Goal: Task Accomplishment & Management: Manage account settings

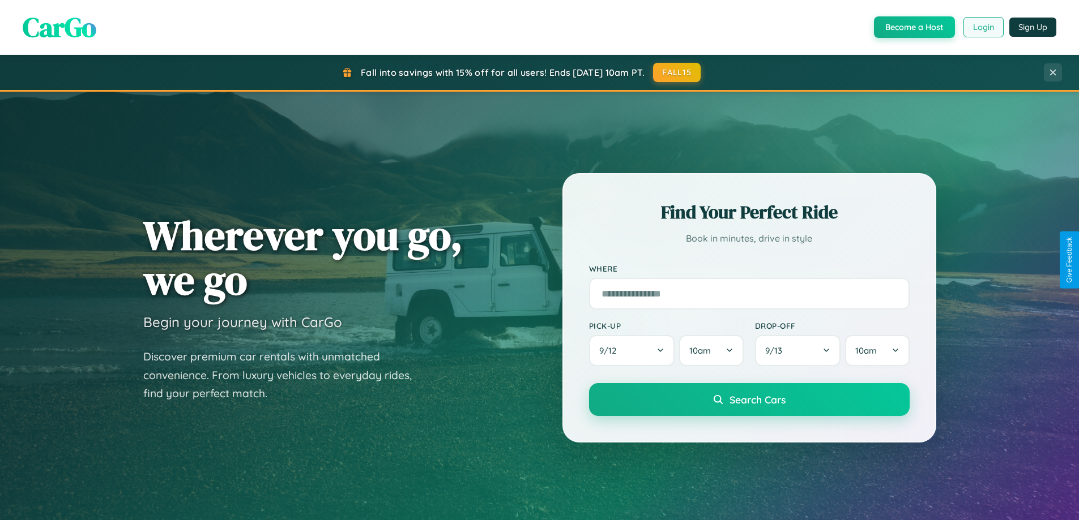
click at [982, 27] on button "Login" at bounding box center [983, 27] width 40 height 20
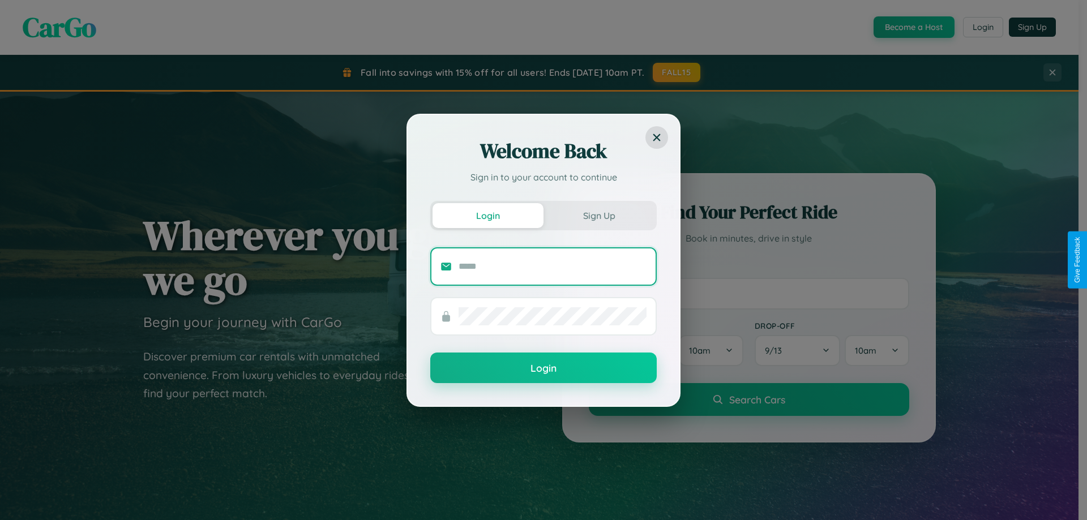
click at [553, 266] on input "text" at bounding box center [553, 267] width 188 height 18
type input "**********"
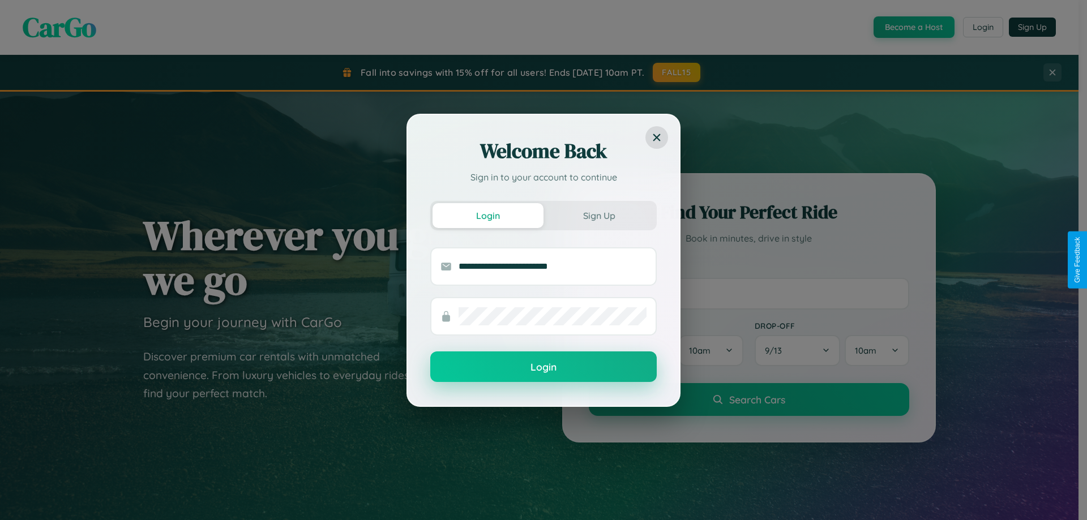
click at [544, 367] on button "Login" at bounding box center [543, 367] width 226 height 31
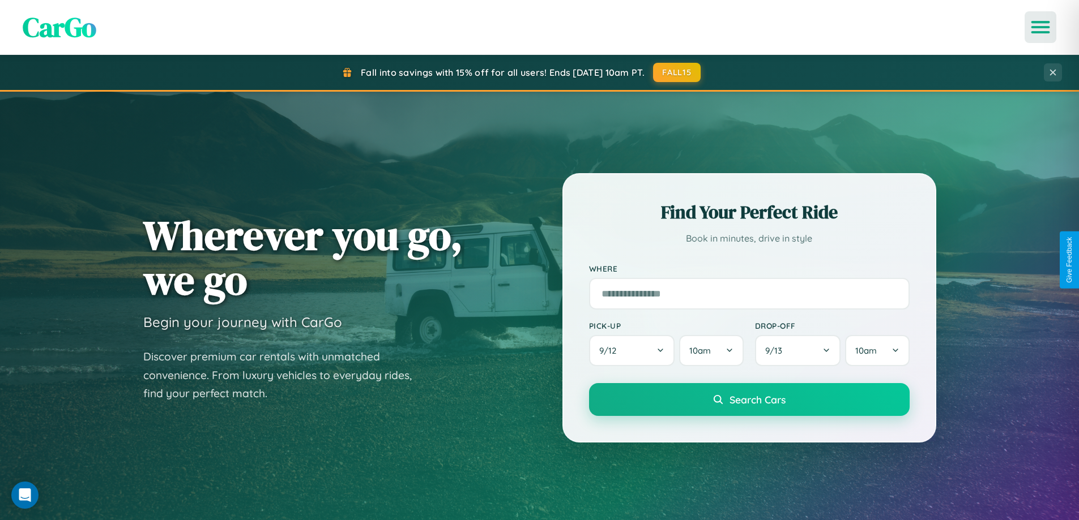
click at [1040, 27] on icon "Open menu" at bounding box center [1040, 27] width 16 height 10
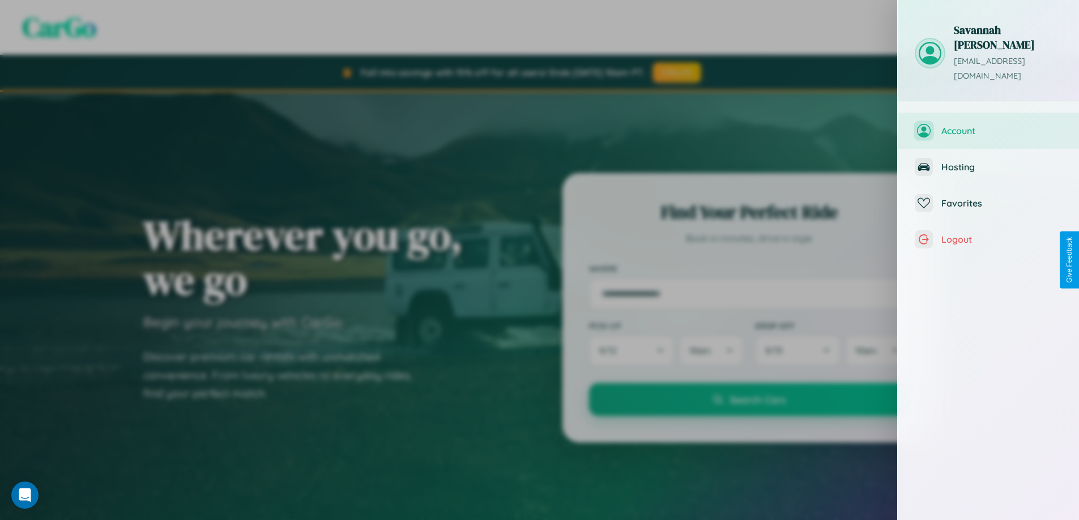
click at [988, 125] on span "Account" at bounding box center [1001, 130] width 121 height 11
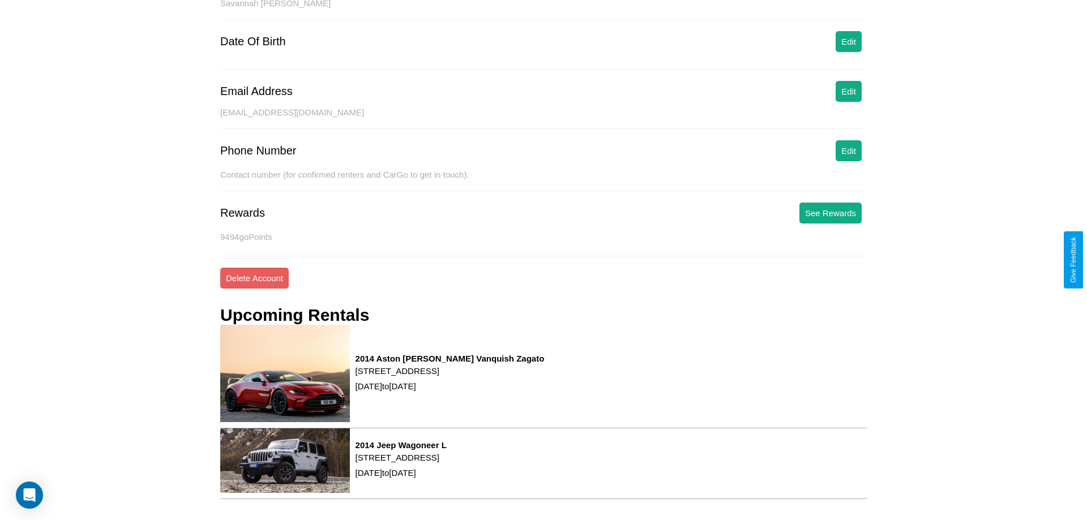
scroll to position [144, 0]
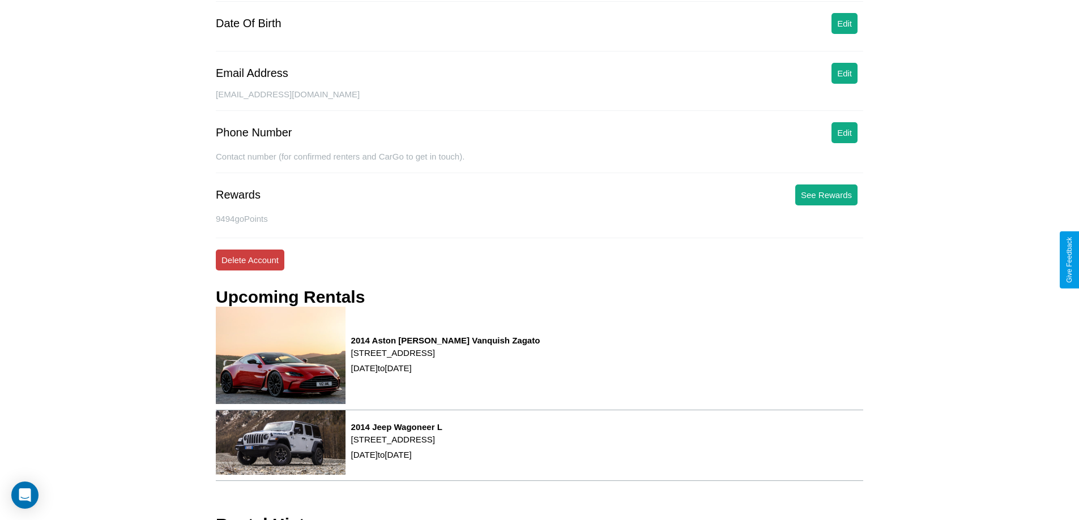
click at [250, 260] on button "Delete Account" at bounding box center [250, 260] width 69 height 21
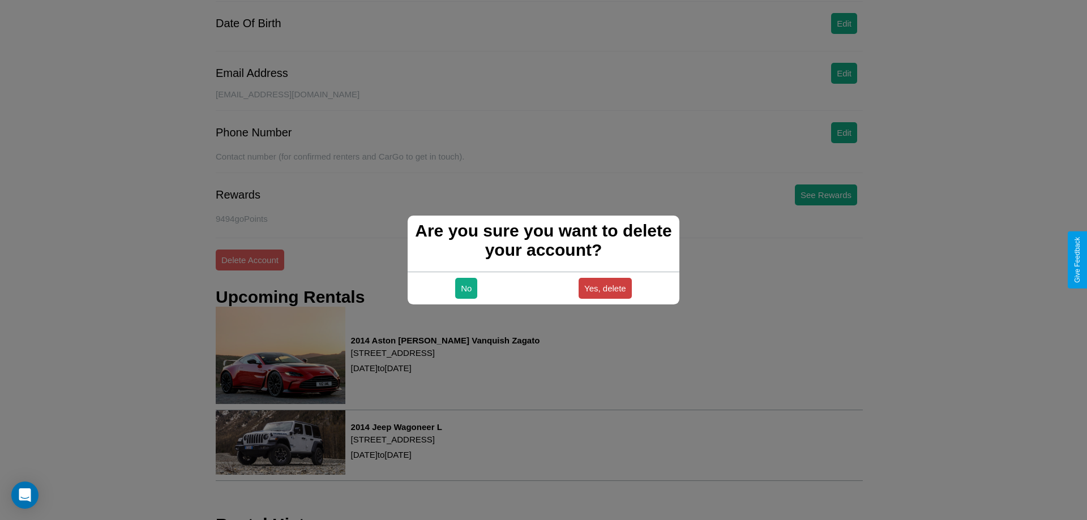
click at [605, 288] on button "Yes, delete" at bounding box center [605, 288] width 53 height 21
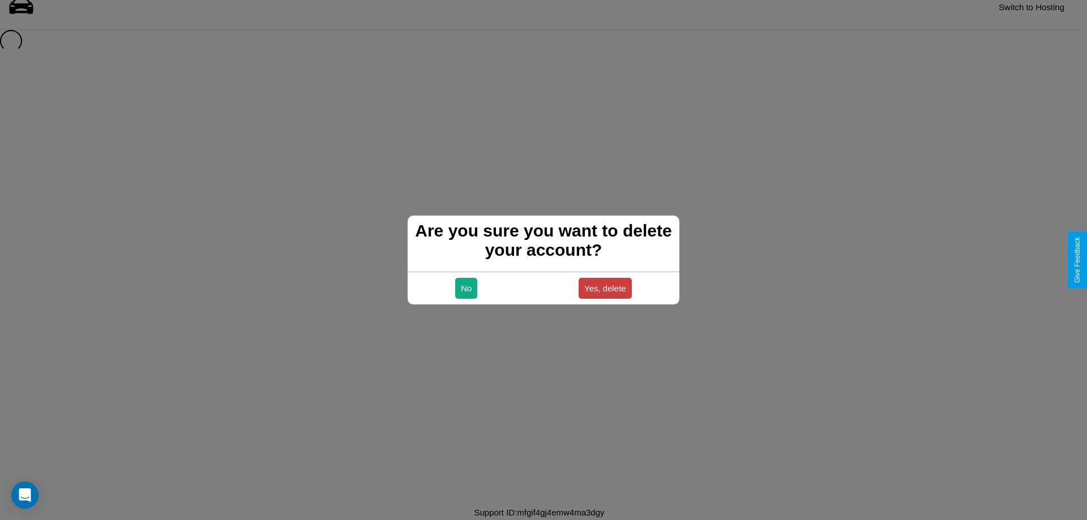
scroll to position [15, 0]
